Goal: Download file/media

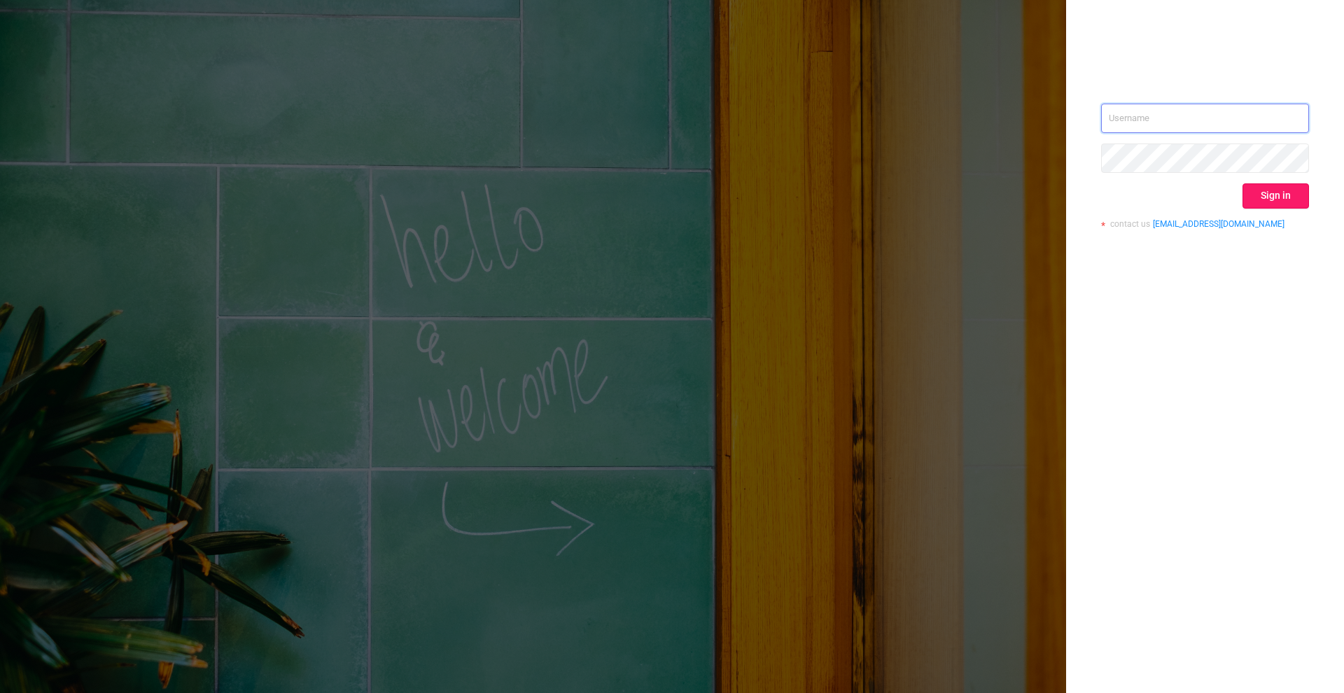
type input "[PERSON_NAME][EMAIL_ADDRESS][DOMAIN_NAME]"
click at [1282, 193] on button "Sign in" at bounding box center [1276, 195] width 67 height 25
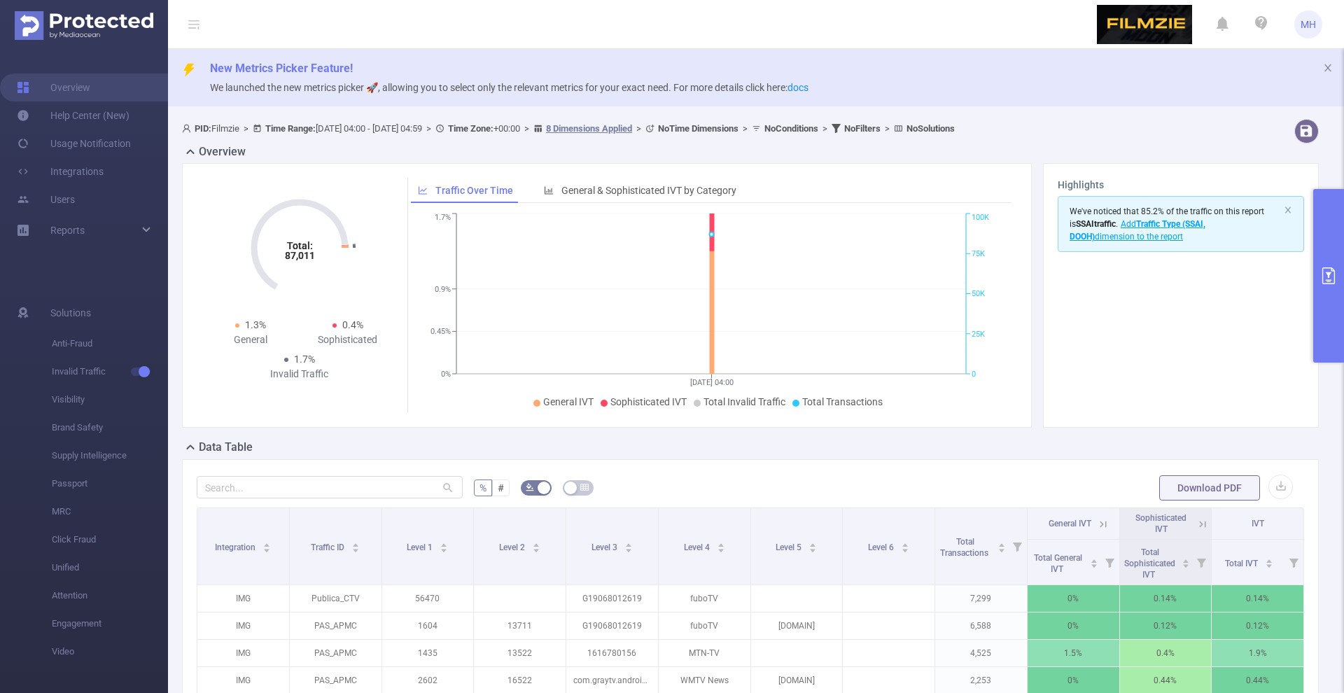
click at [1323, 256] on button "primary" at bounding box center [1328, 276] width 31 height 174
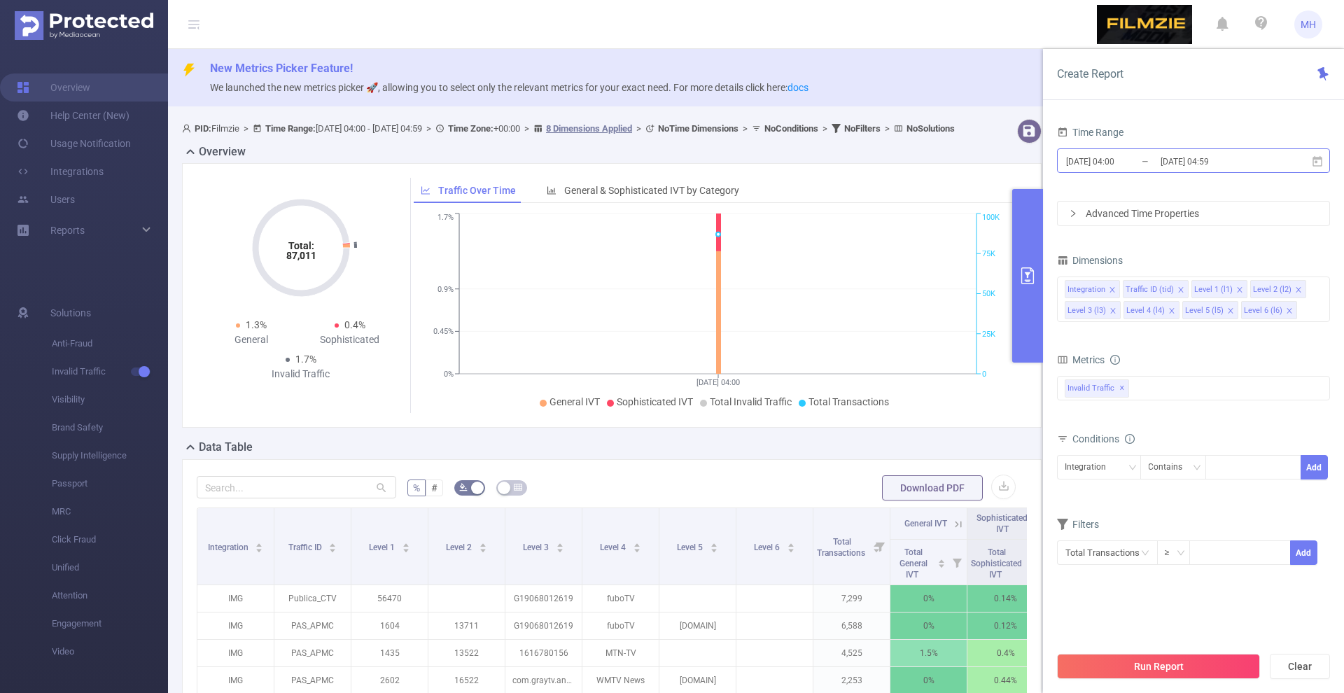
click at [1086, 165] on input "[DATE] 04:00" at bounding box center [1121, 161] width 113 height 19
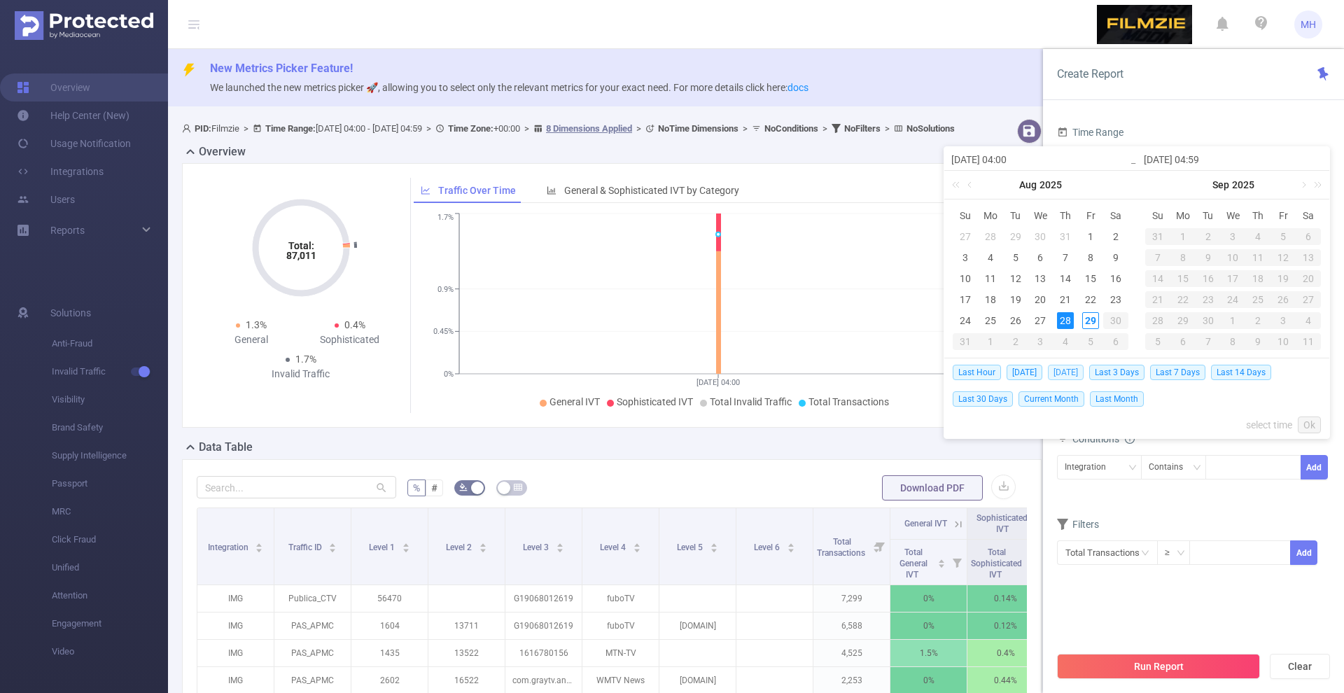
click at [1064, 371] on span "[DATE]" at bounding box center [1066, 372] width 36 height 15
type input "[DATE] 00:00"
type input "[DATE] 23:59"
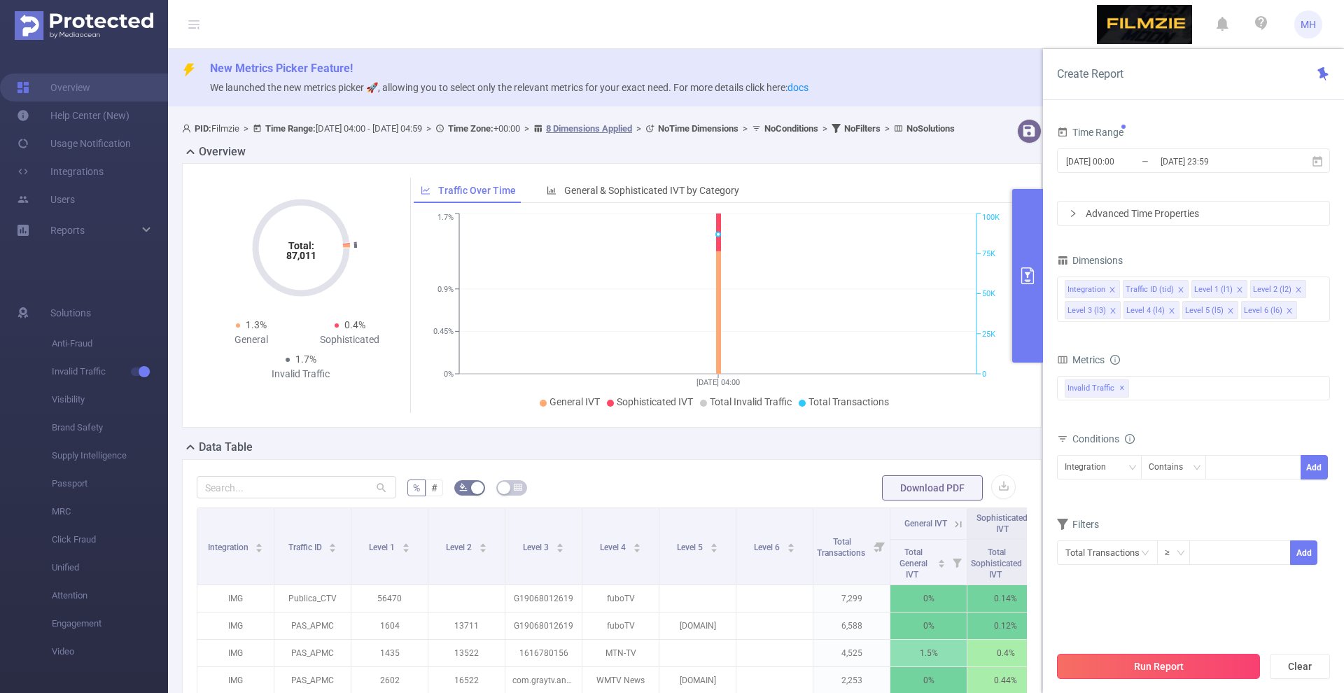
click at [1145, 671] on button "Run Report" at bounding box center [1158, 666] width 203 height 25
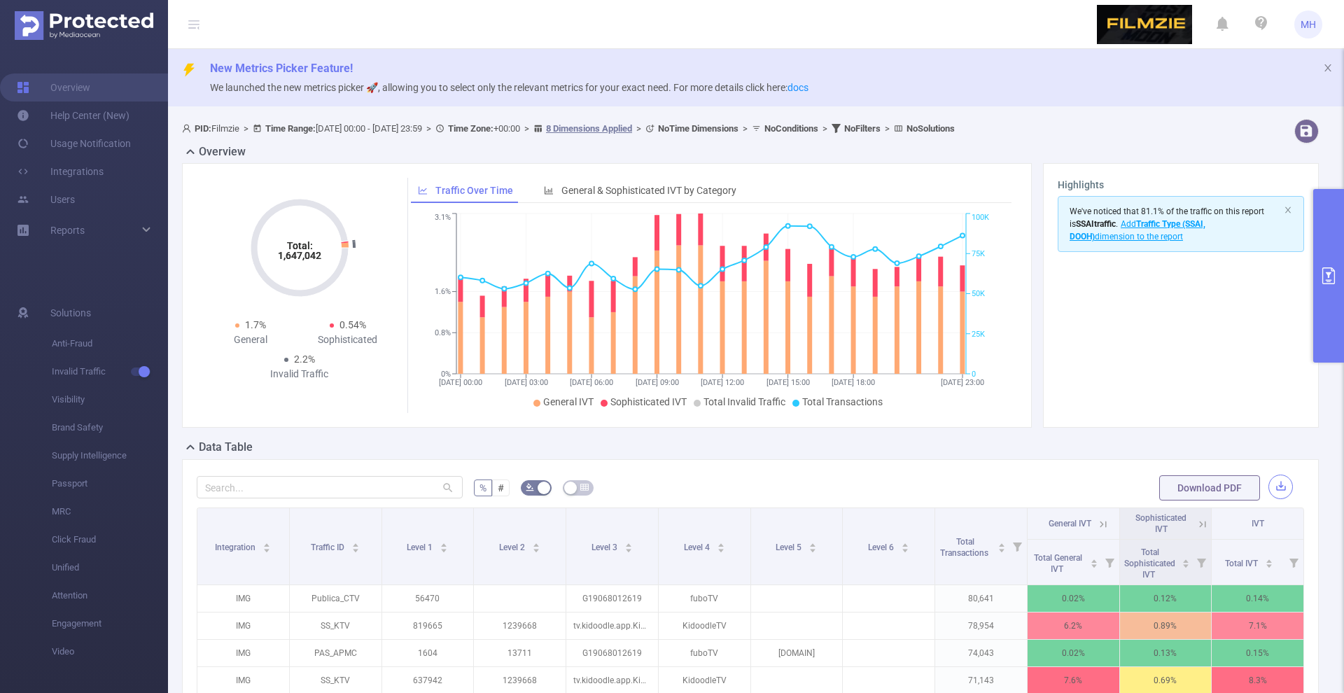
click at [1278, 484] on button "button" at bounding box center [1280, 487] width 25 height 25
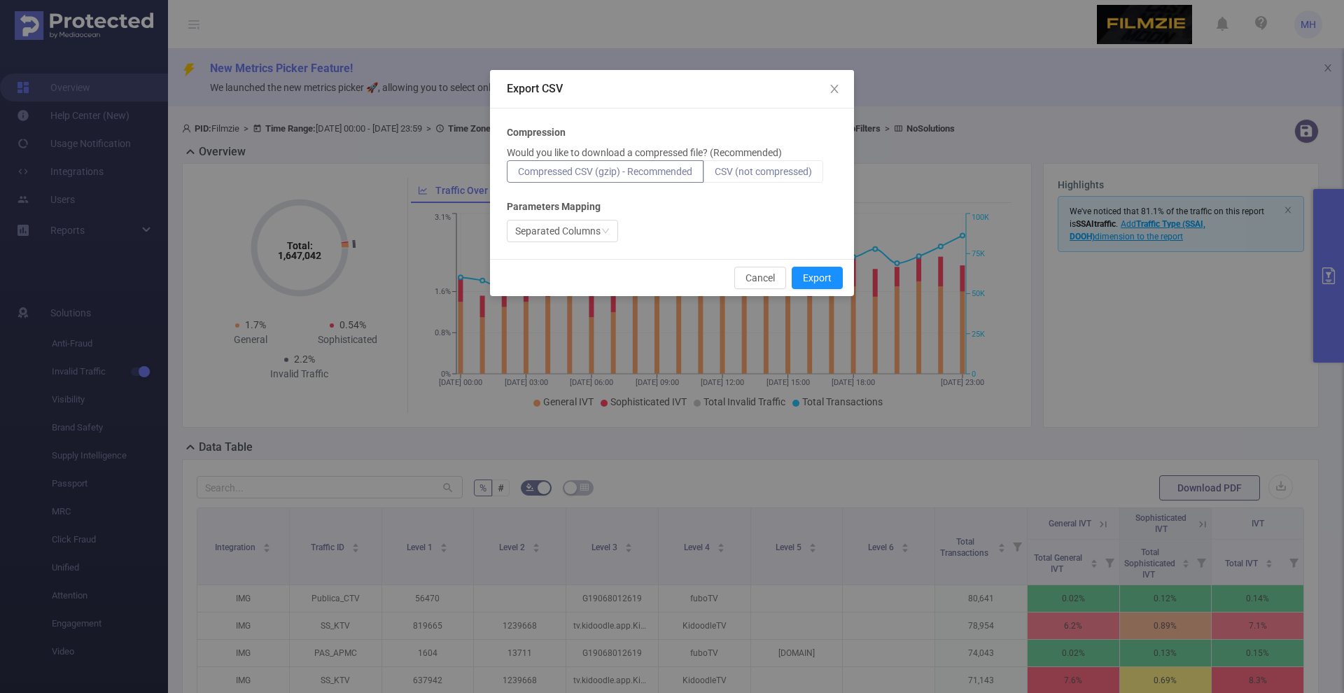
drag, startPoint x: 756, startPoint y: 167, endPoint x: 756, endPoint y: 176, distance: 8.4
click at [756, 168] on span "CSV (not compressed)" at bounding box center [763, 171] width 97 height 11
click at [715, 175] on input "CSV (not compressed)" at bounding box center [715, 175] width 0 height 0
click at [825, 272] on button "Export" at bounding box center [817, 278] width 51 height 22
